Goal: Transaction & Acquisition: Purchase product/service

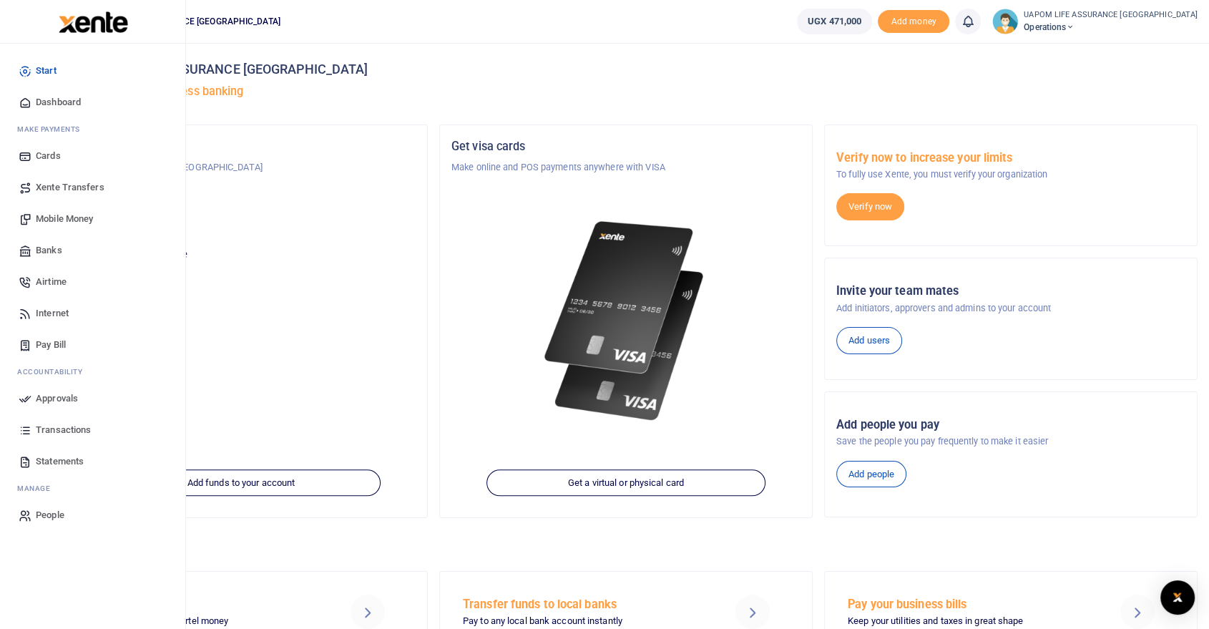
click at [58, 310] on span "Internet" at bounding box center [52, 313] width 33 height 14
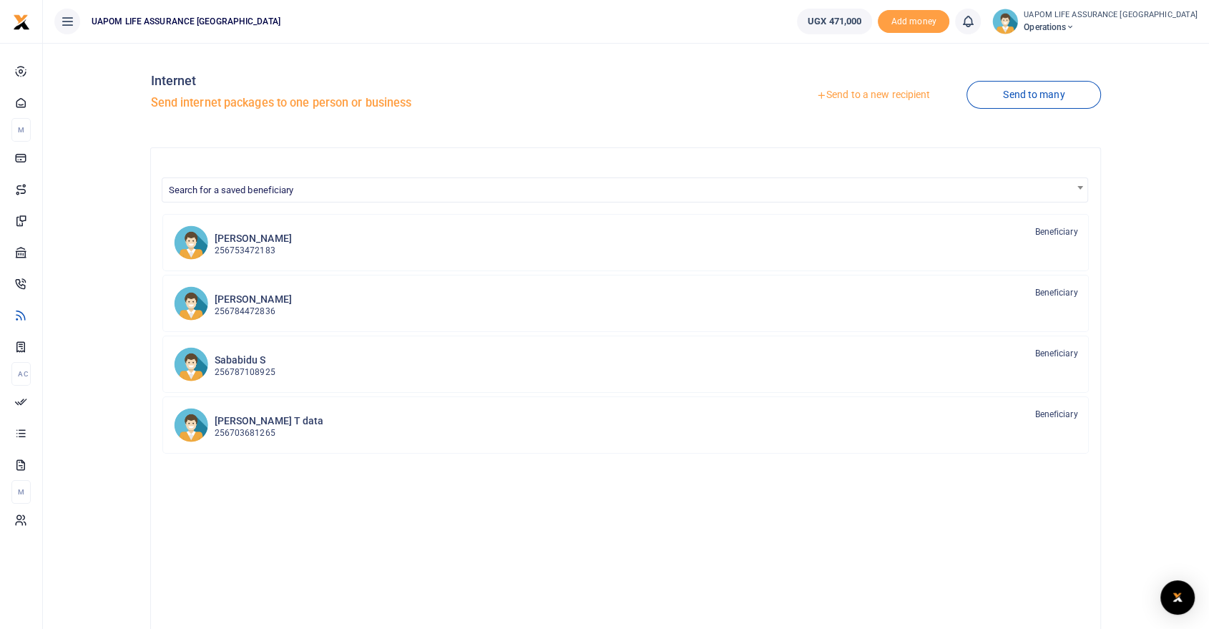
click at [901, 94] on link "Send to a new recipient" at bounding box center [873, 95] width 187 height 26
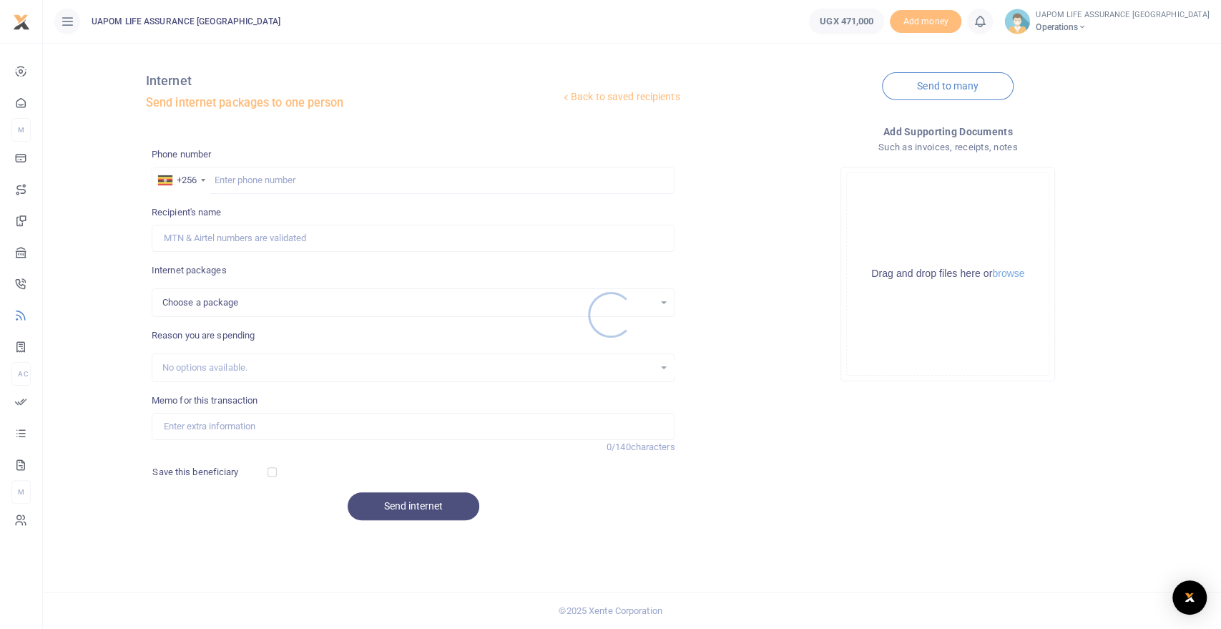
click at [375, 179] on div at bounding box center [610, 314] width 1221 height 629
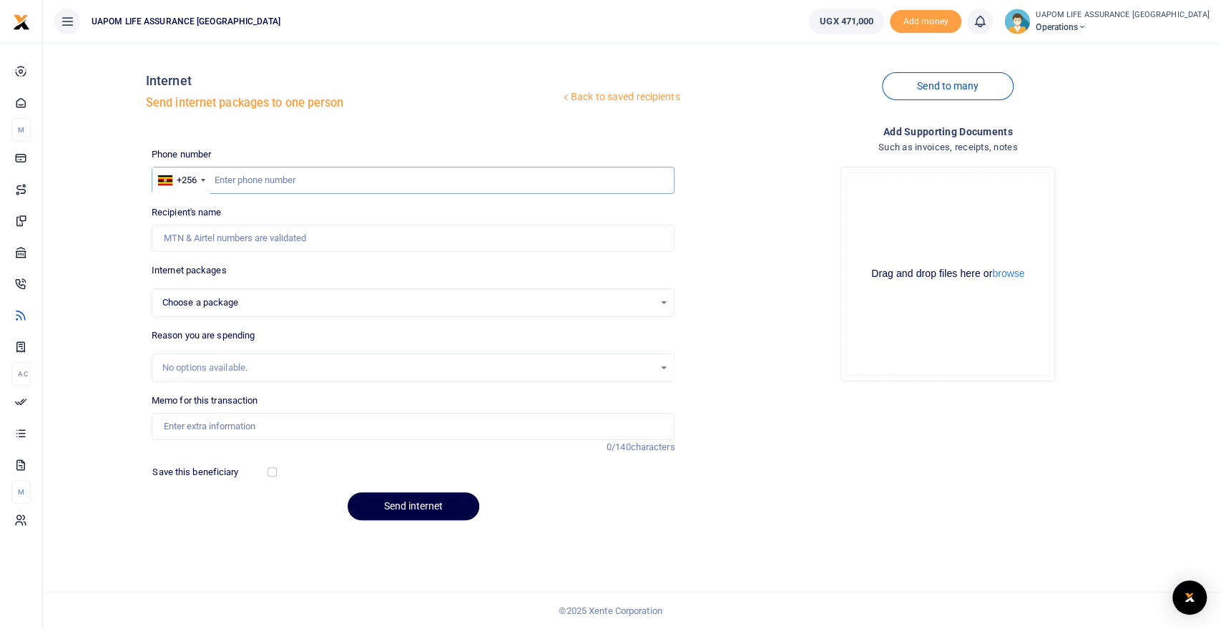
click at [375, 179] on input "text" at bounding box center [414, 180] width 524 height 27
paste input "706708043"
type input "706708043"
select select
type input "706708043"
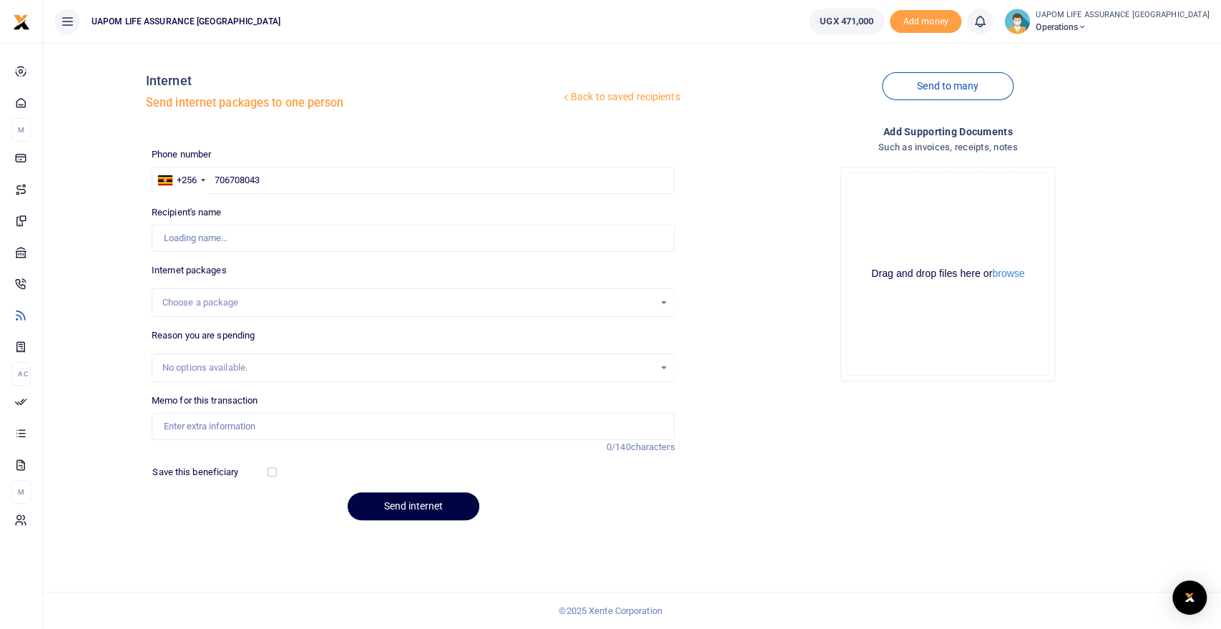
click at [223, 302] on div "Choose a package" at bounding box center [408, 302] width 492 height 14
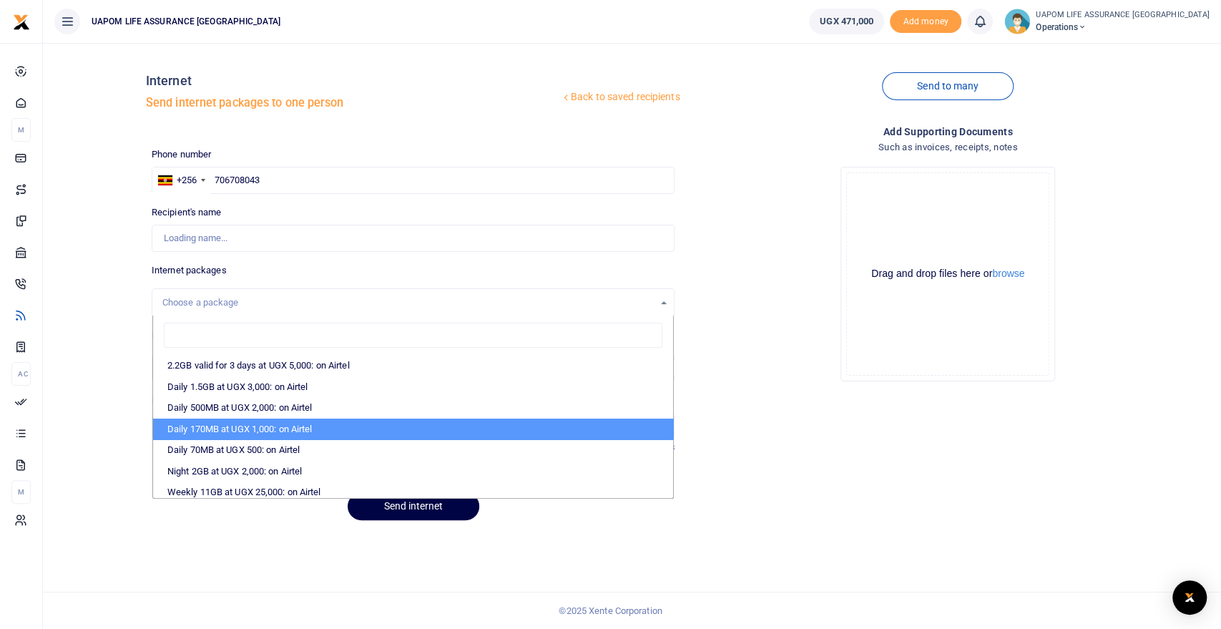
type input "Nampijja Miriam"
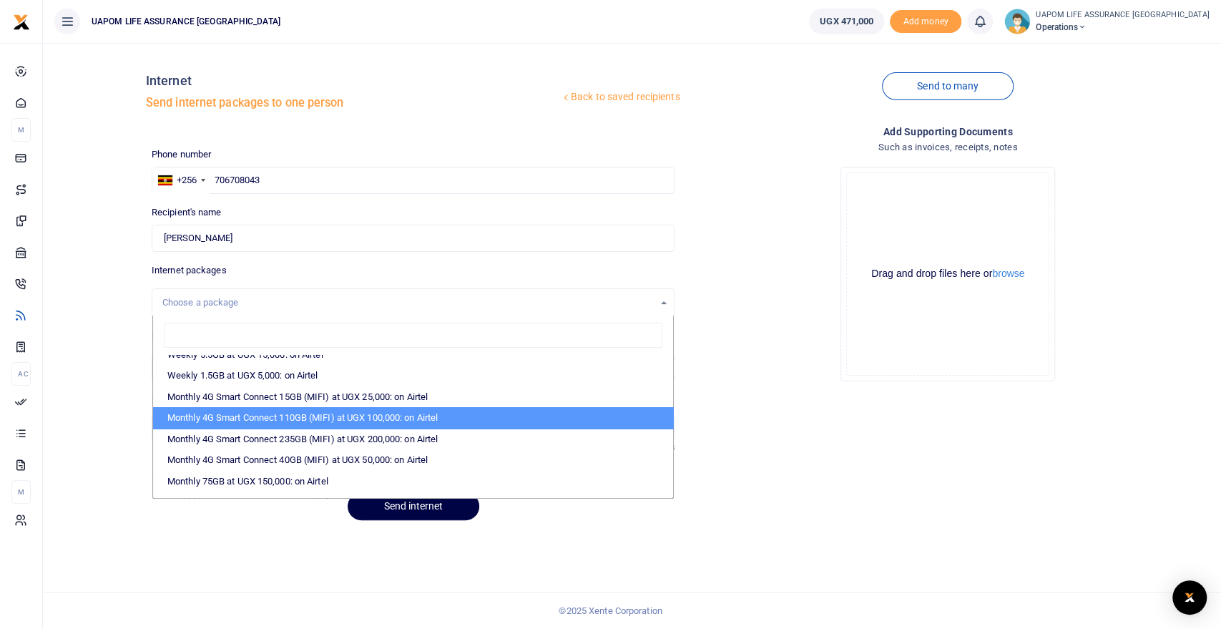
scroll to position [238, 0]
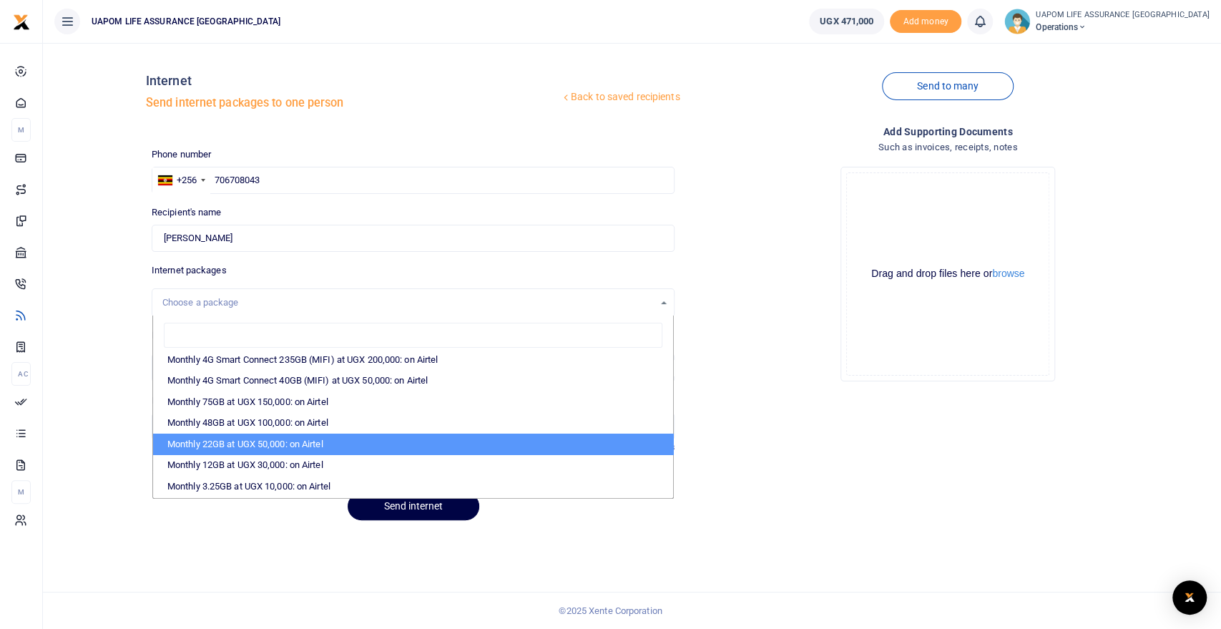
click at [286, 441] on li "Monthly 22GB at UGX 50,000: on Airtel" at bounding box center [413, 444] width 521 height 21
select select "bOgthpMmaC1ZLyOYxyMBh28re2LLS6fLvY77EkG1sh4="
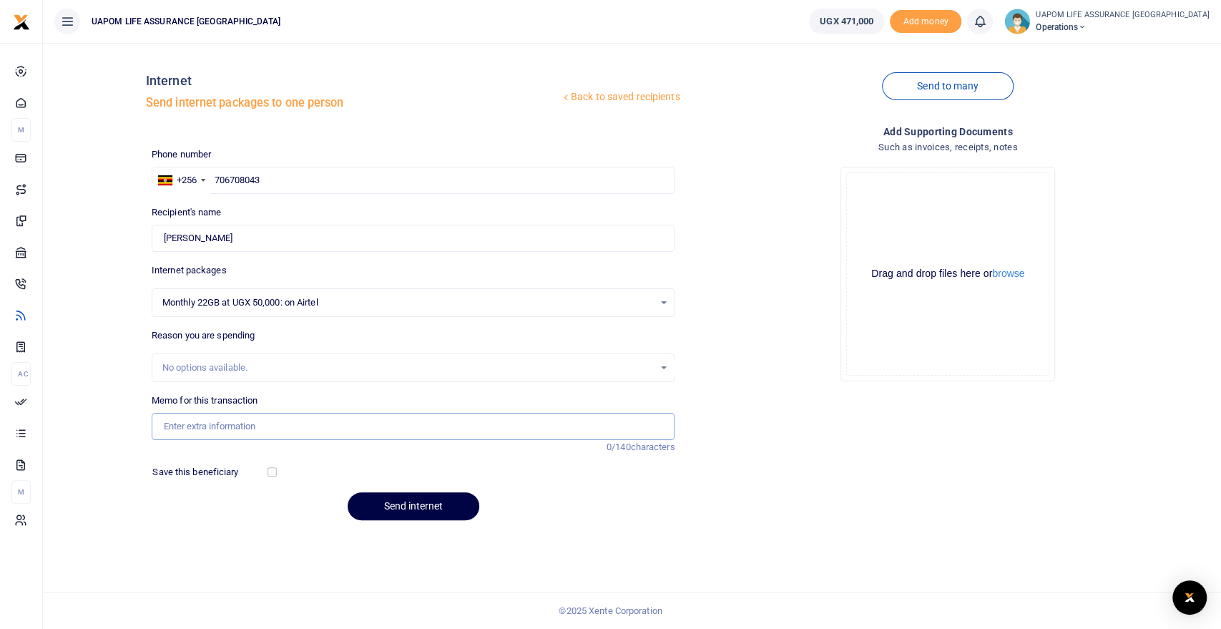
click at [249, 421] on input "Memo for this transaction" at bounding box center [414, 426] width 524 height 27
type input "Support work"
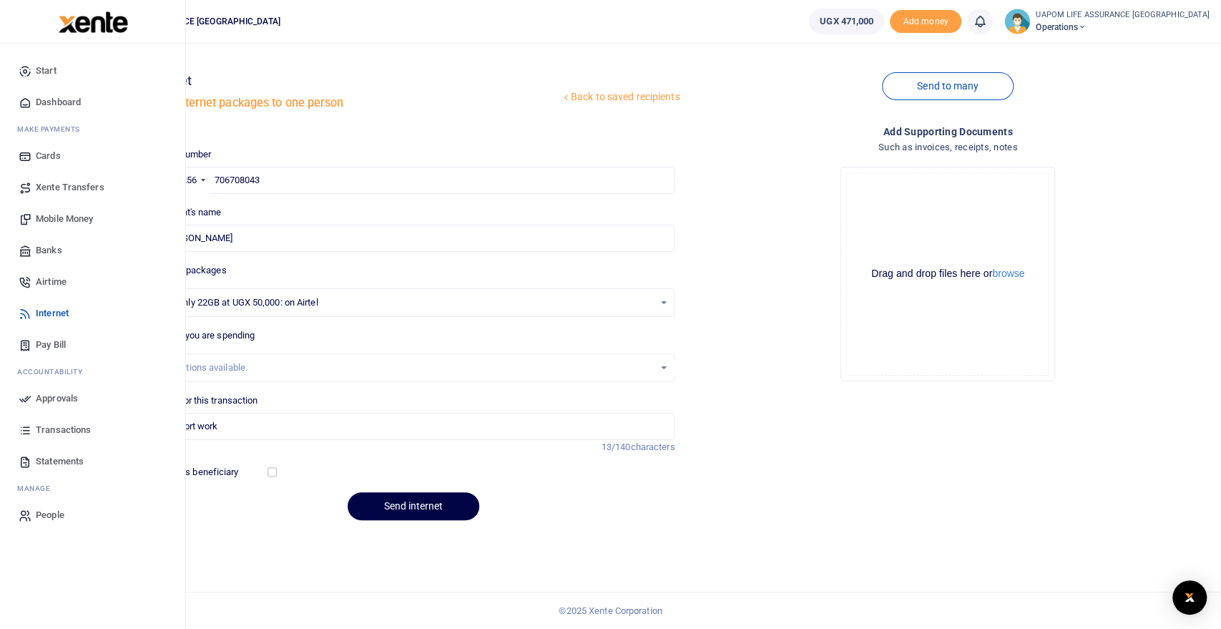
click at [57, 280] on span "Airtime" at bounding box center [51, 282] width 31 height 14
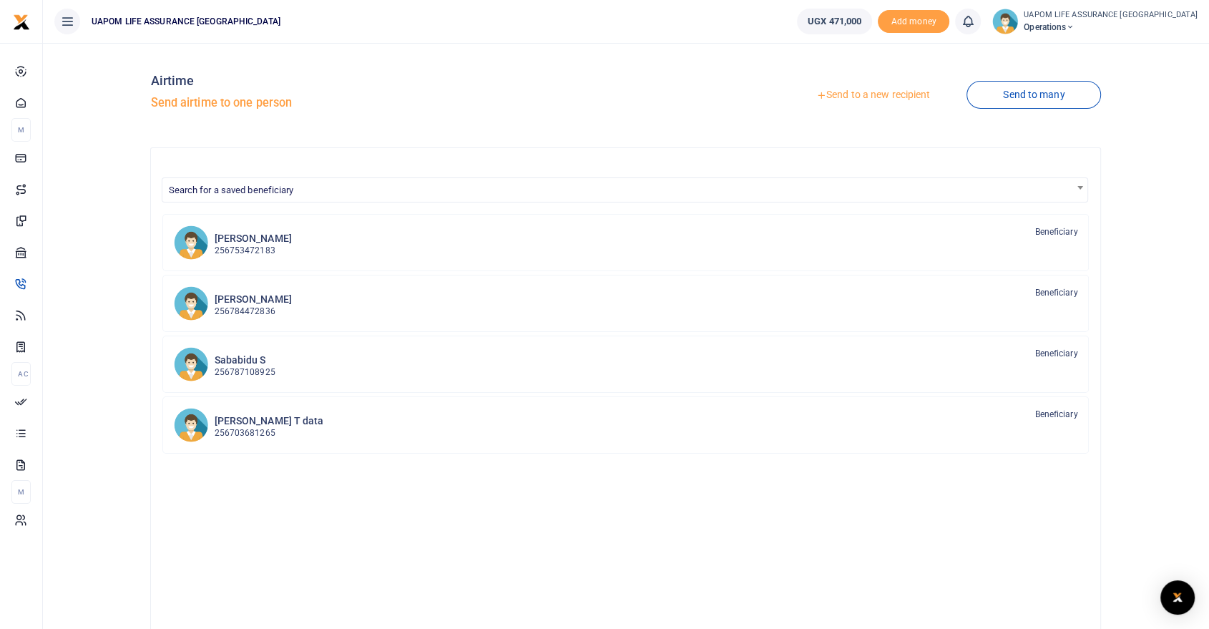
click at [868, 96] on div at bounding box center [604, 314] width 1209 height 629
click at [876, 93] on link "Send to a new recipient" at bounding box center [873, 95] width 187 height 26
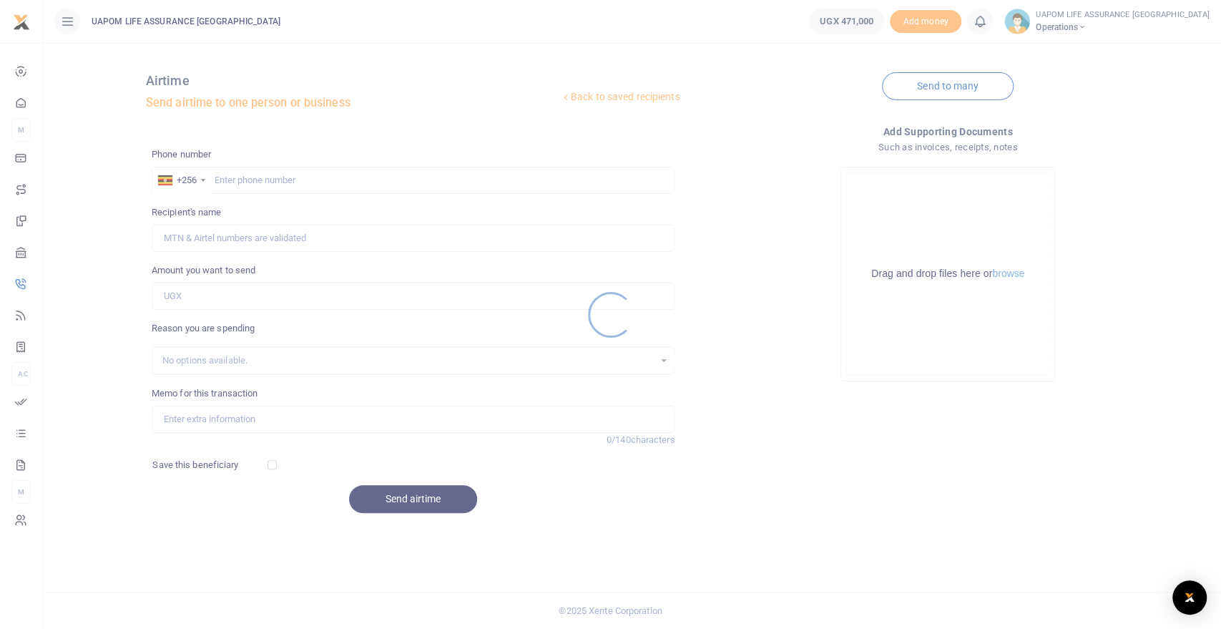
click at [383, 185] on div at bounding box center [610, 314] width 1221 height 629
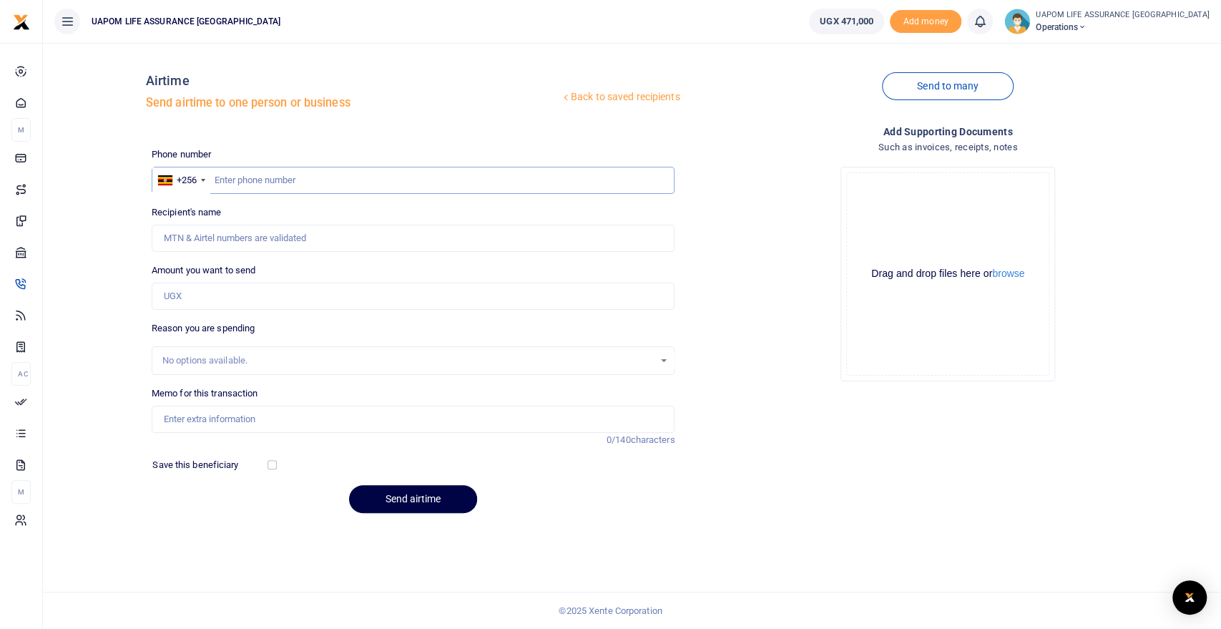
click at [383, 185] on input "text" at bounding box center [414, 180] width 524 height 27
paste input "706708043"
type input "706708043"
click at [281, 298] on input "Amount you want to send" at bounding box center [414, 296] width 524 height 27
type input "[PERSON_NAME]"
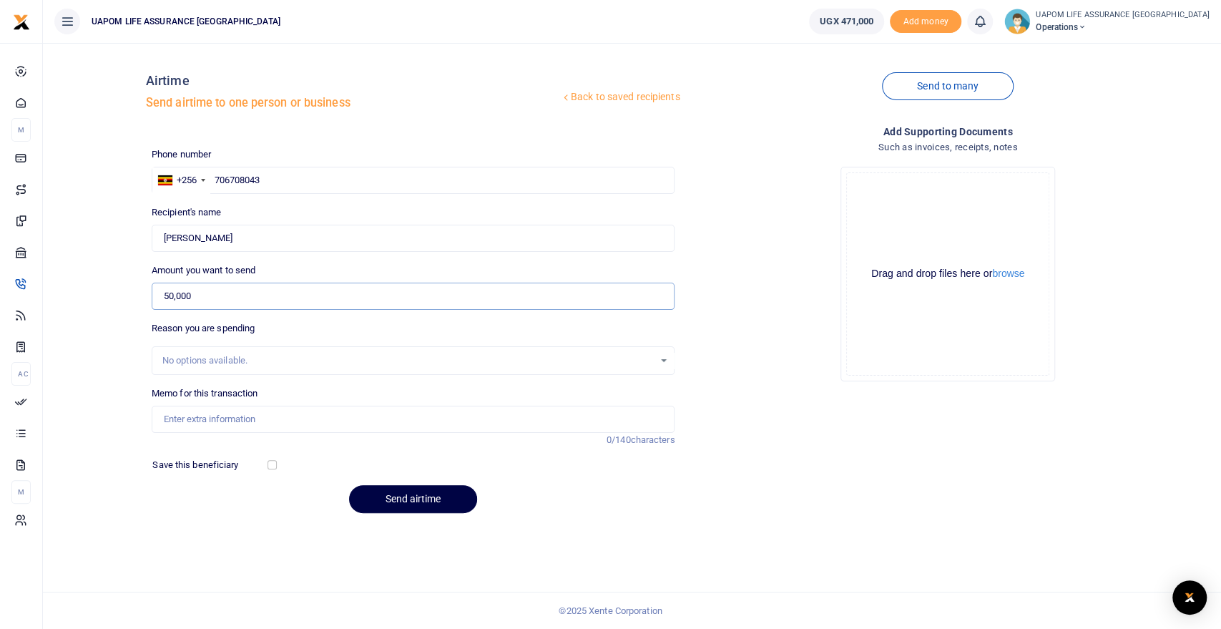
type input "50,000"
click at [252, 415] on input "Memo for this transaction" at bounding box center [414, 419] width 524 height 27
type input "Support work"
click at [401, 503] on button "Send airtime" at bounding box center [413, 499] width 128 height 28
click at [987, 24] on icon at bounding box center [980, 22] width 14 height 16
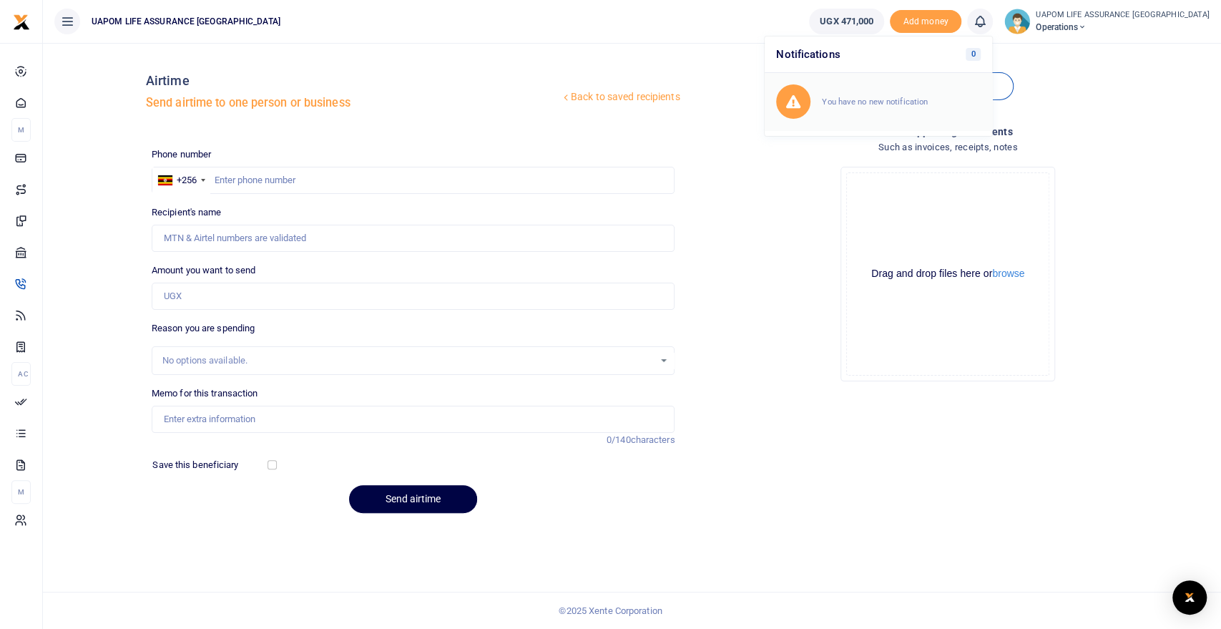
click at [927, 97] on small "You have no new notification" at bounding box center [875, 102] width 106 height 10
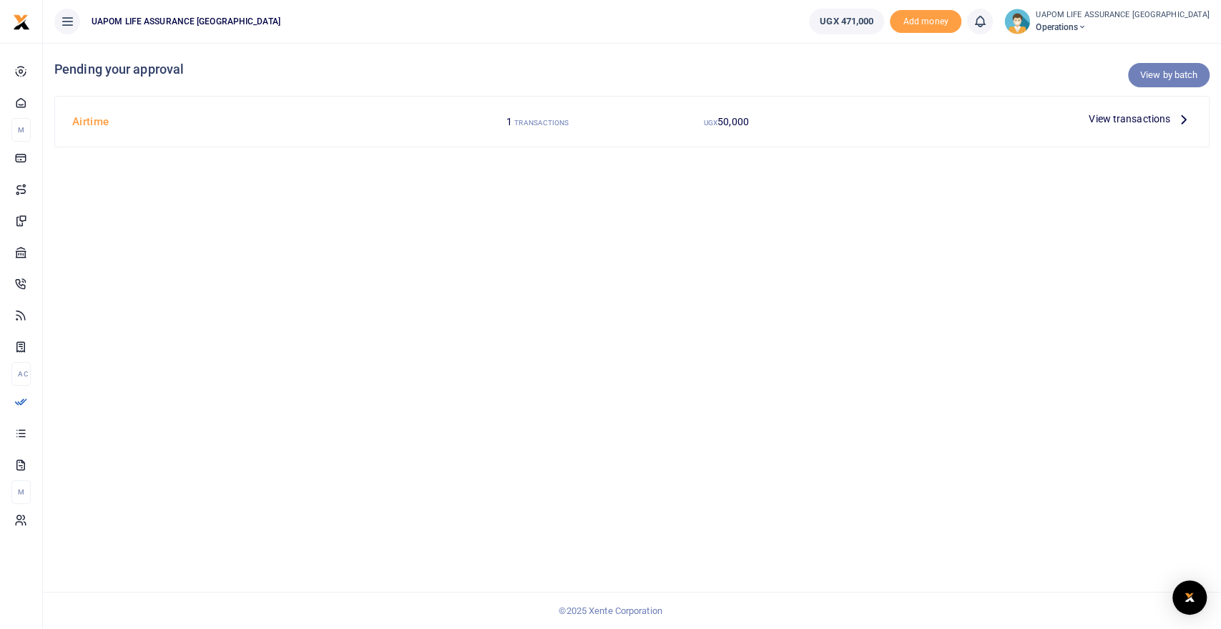
click at [1175, 72] on link "View by batch" at bounding box center [1169, 75] width 82 height 24
click at [1185, 69] on link "View by batch" at bounding box center [1169, 75] width 82 height 24
click at [1175, 67] on link "View by batch" at bounding box center [1169, 75] width 82 height 24
click at [1186, 117] on icon at bounding box center [1184, 119] width 16 height 16
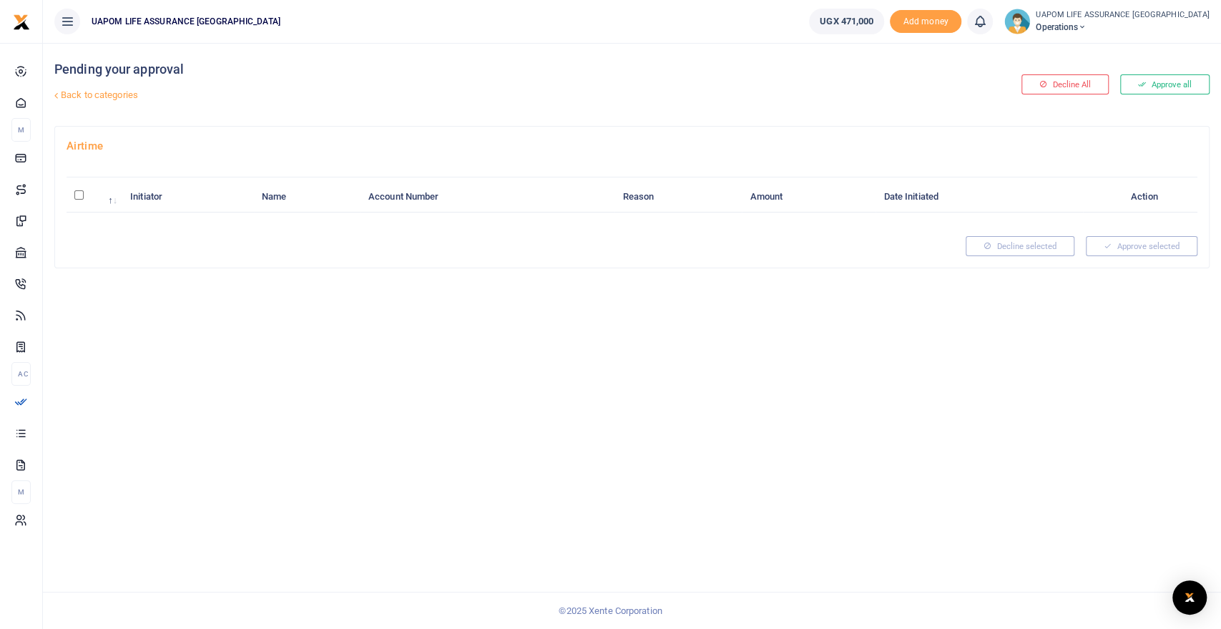
click at [987, 24] on icon at bounding box center [980, 22] width 14 height 16
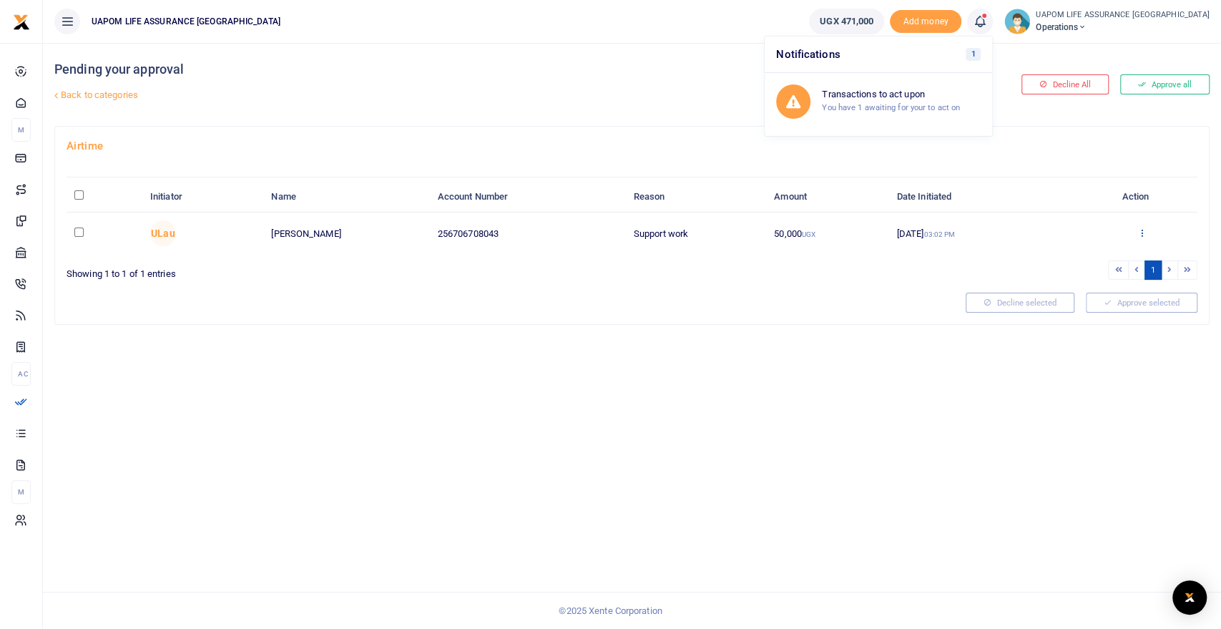
click at [1140, 230] on icon at bounding box center [1141, 232] width 9 height 10
click at [1083, 253] on link "Approve" at bounding box center [1089, 256] width 113 height 20
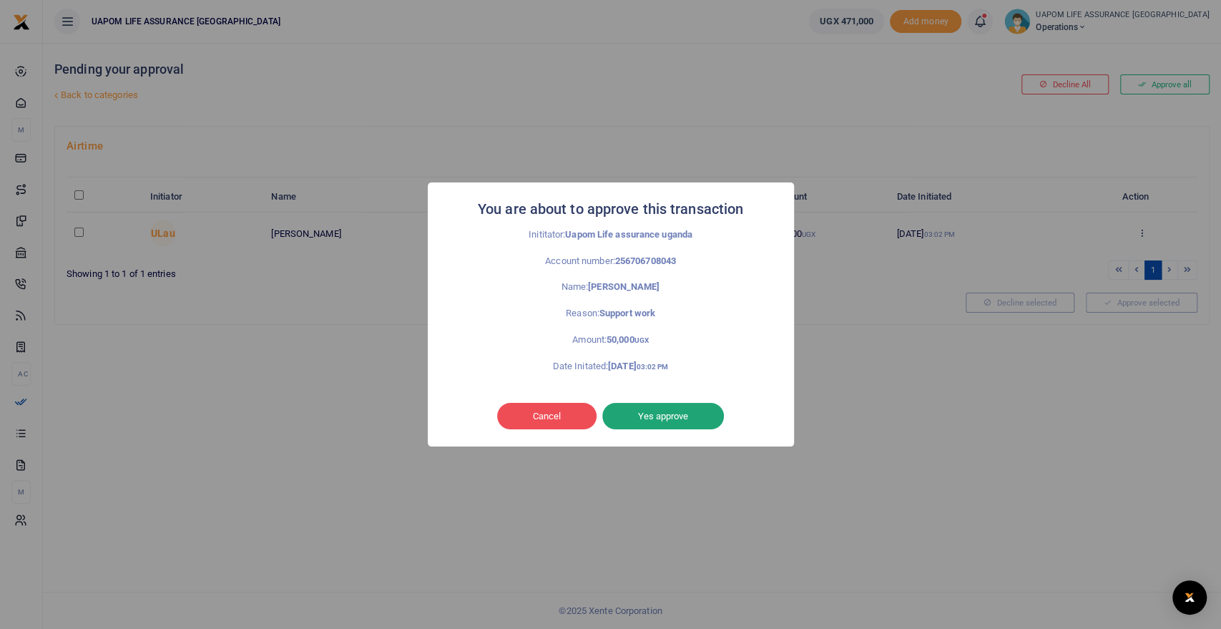
click at [680, 417] on button "Yes approve" at bounding box center [663, 416] width 122 height 27
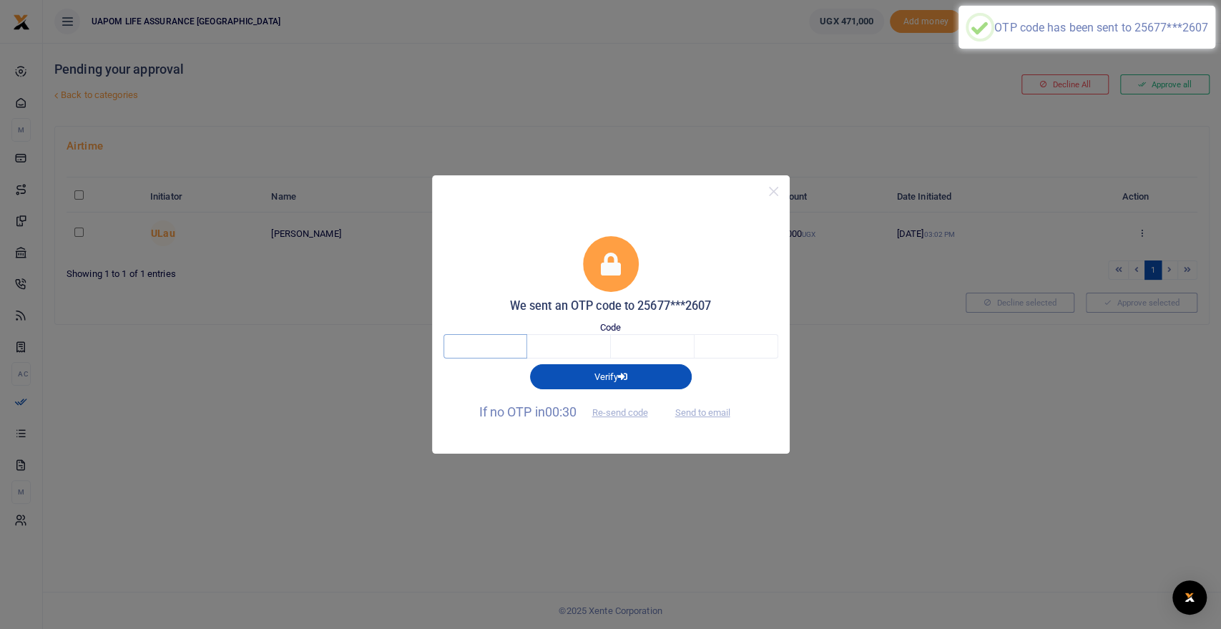
click at [506, 346] on input "text" at bounding box center [486, 346] width 84 height 24
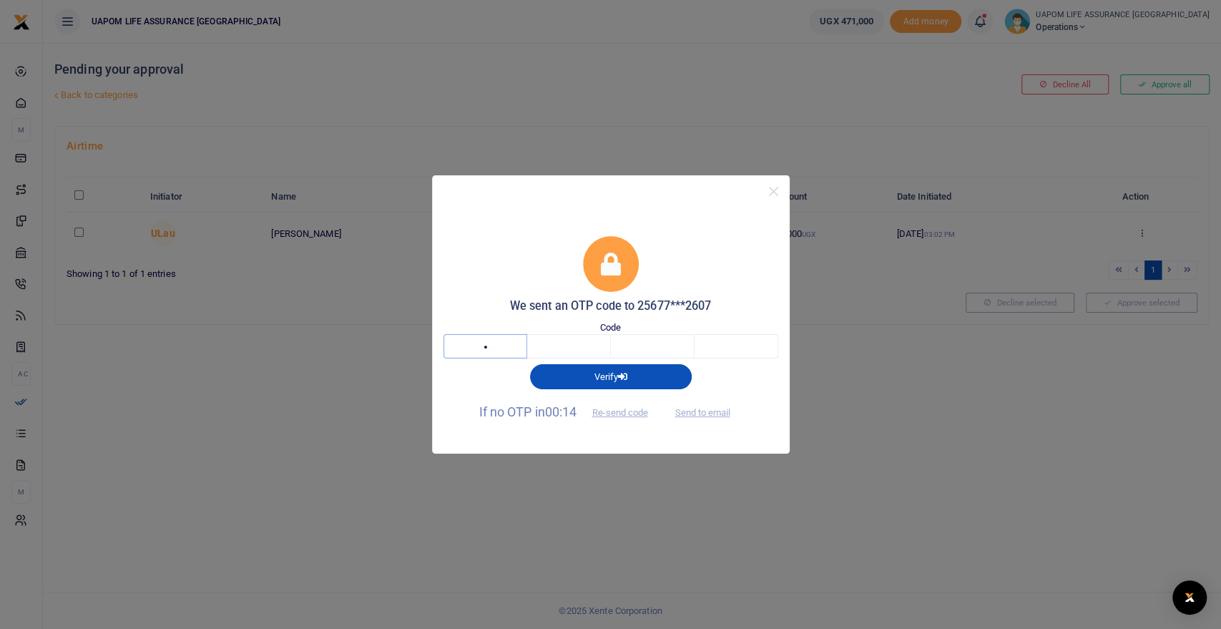
type input "5"
type input "1"
type input "6"
type input "3"
